Goal: Task Accomplishment & Management: Complete application form

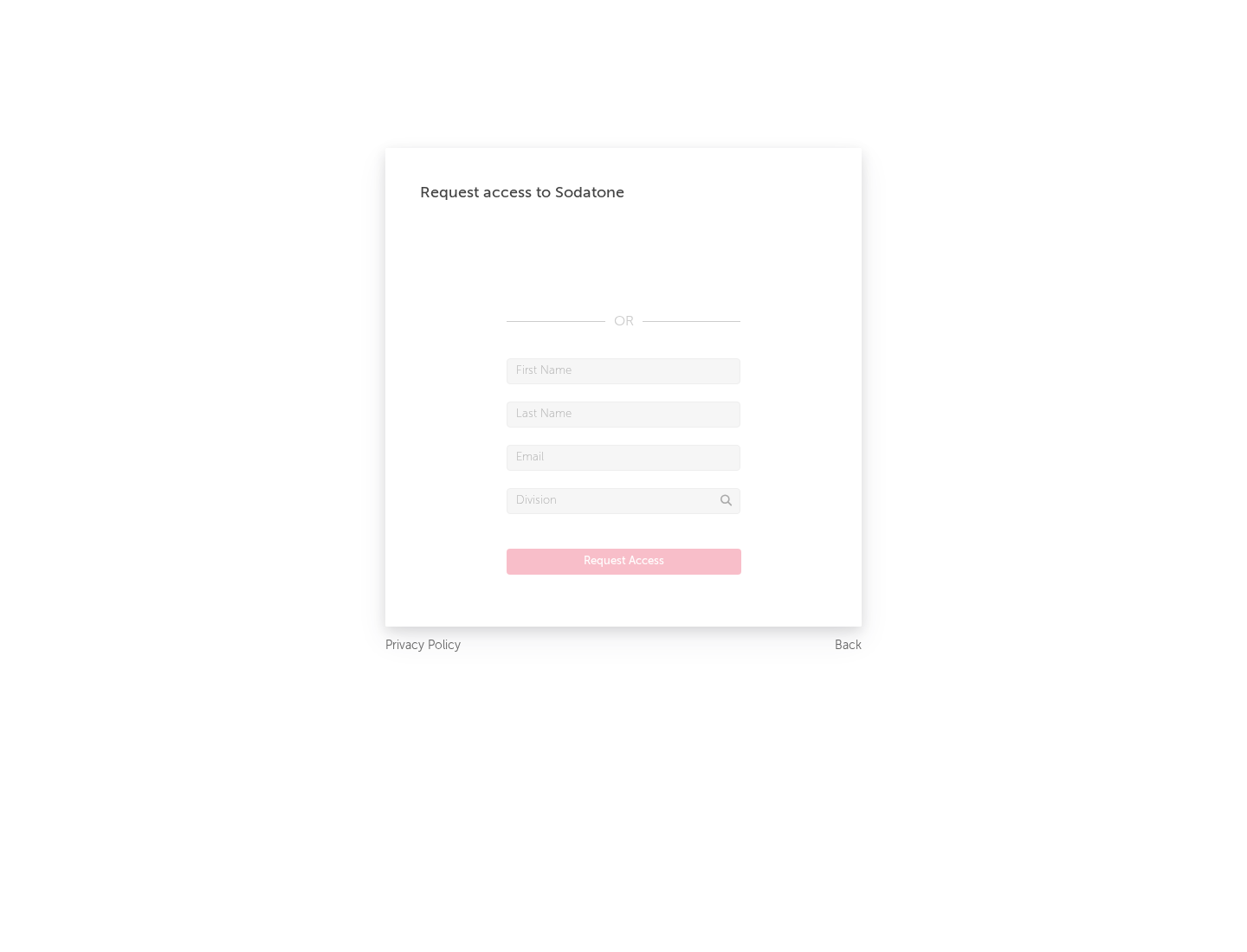
click at [624, 371] on input "text" at bounding box center [624, 371] width 234 height 26
type input "[PERSON_NAME]"
click at [624, 414] on input "text" at bounding box center [624, 414] width 234 height 26
type input "[PERSON_NAME]"
click at [624, 457] on input "text" at bounding box center [624, 457] width 234 height 26
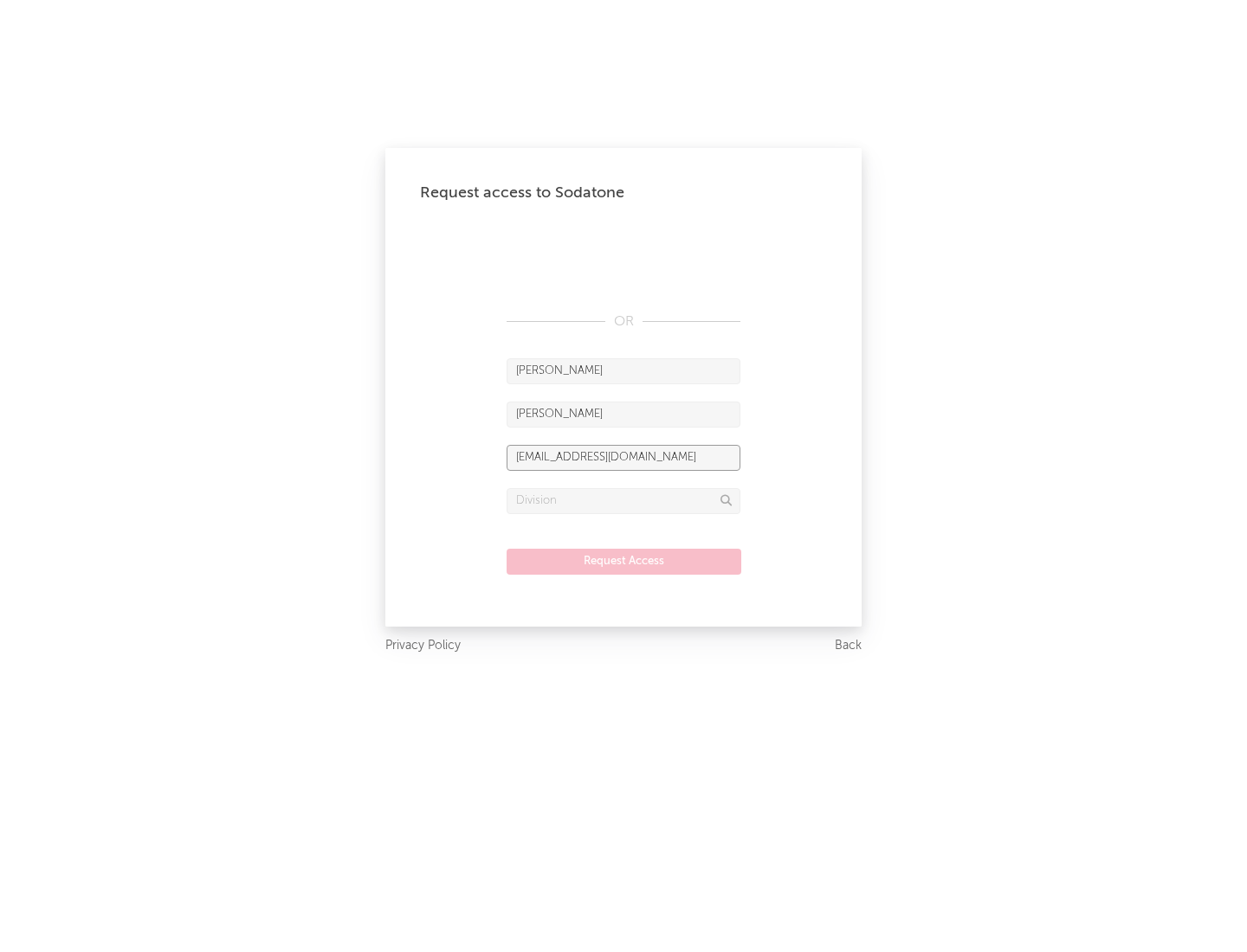
type input "[EMAIL_ADDRESS][DOMAIN_NAME]"
click at [624, 500] on input "text" at bounding box center [624, 501] width 234 height 26
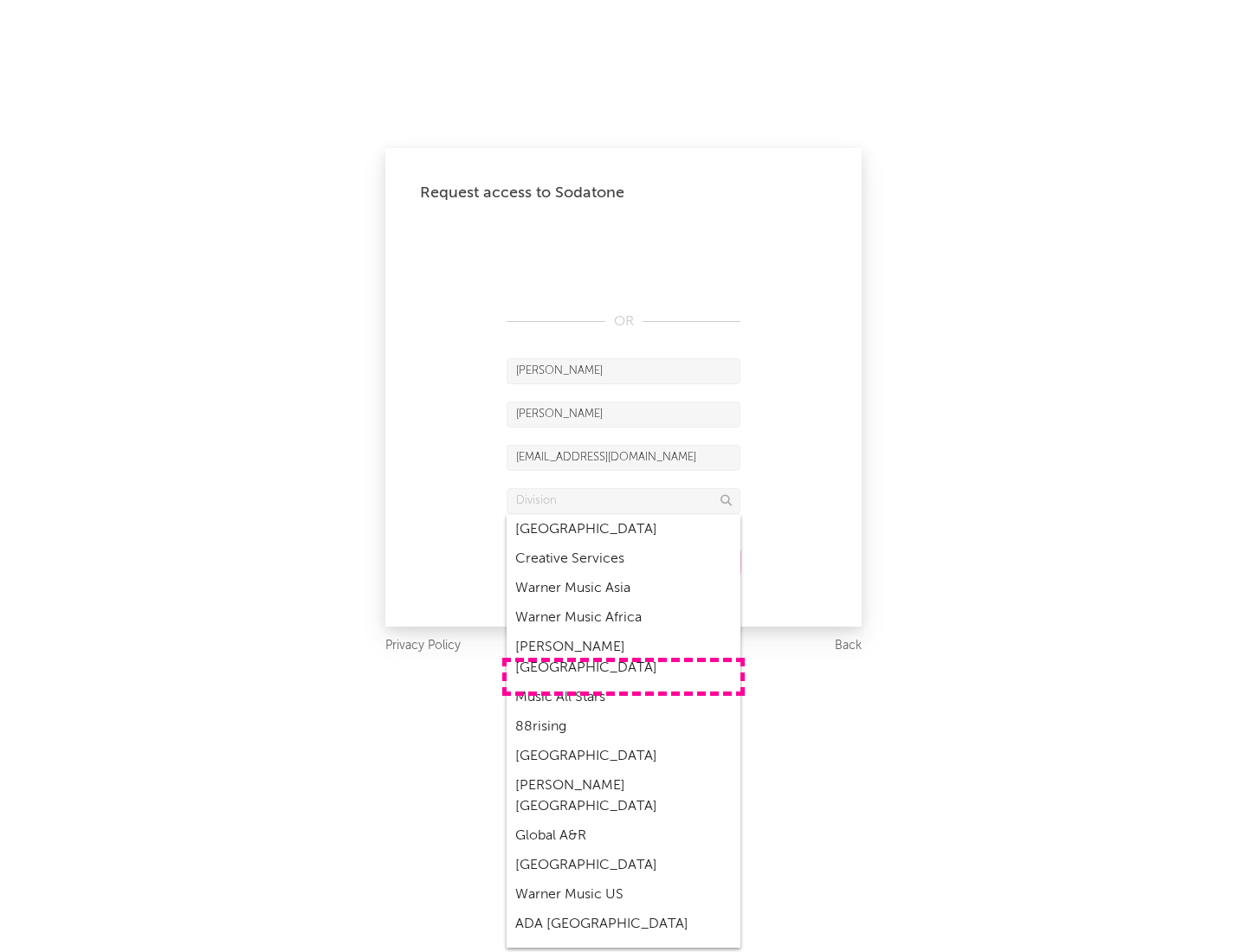
click at [624, 683] on div "Music All Stars" at bounding box center [624, 698] width 234 height 30
type input "Music All Stars"
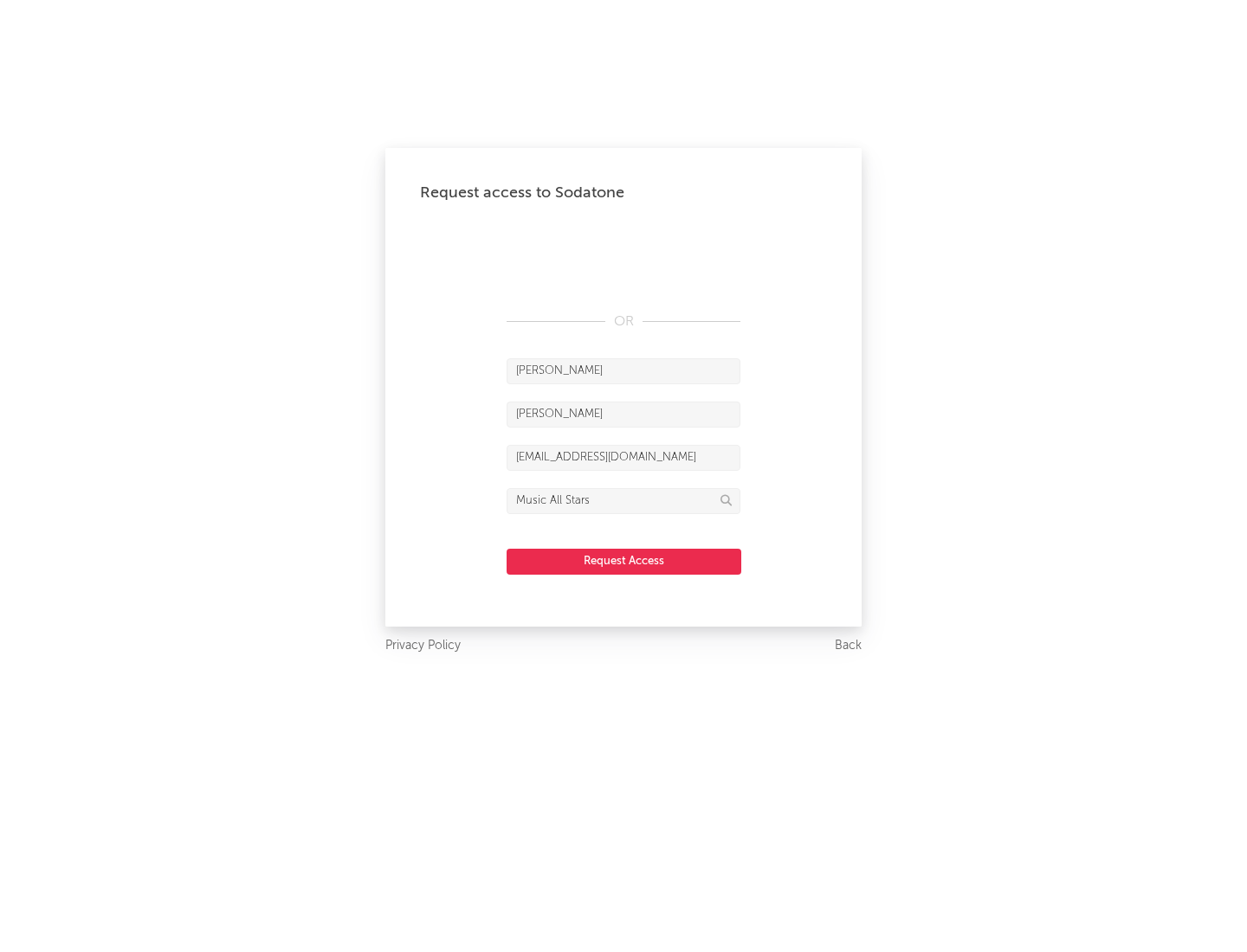
click at [624, 561] on button "Request Access" at bounding box center [624, 561] width 234 height 26
